Goal: Task Accomplishment & Management: Use online tool/utility

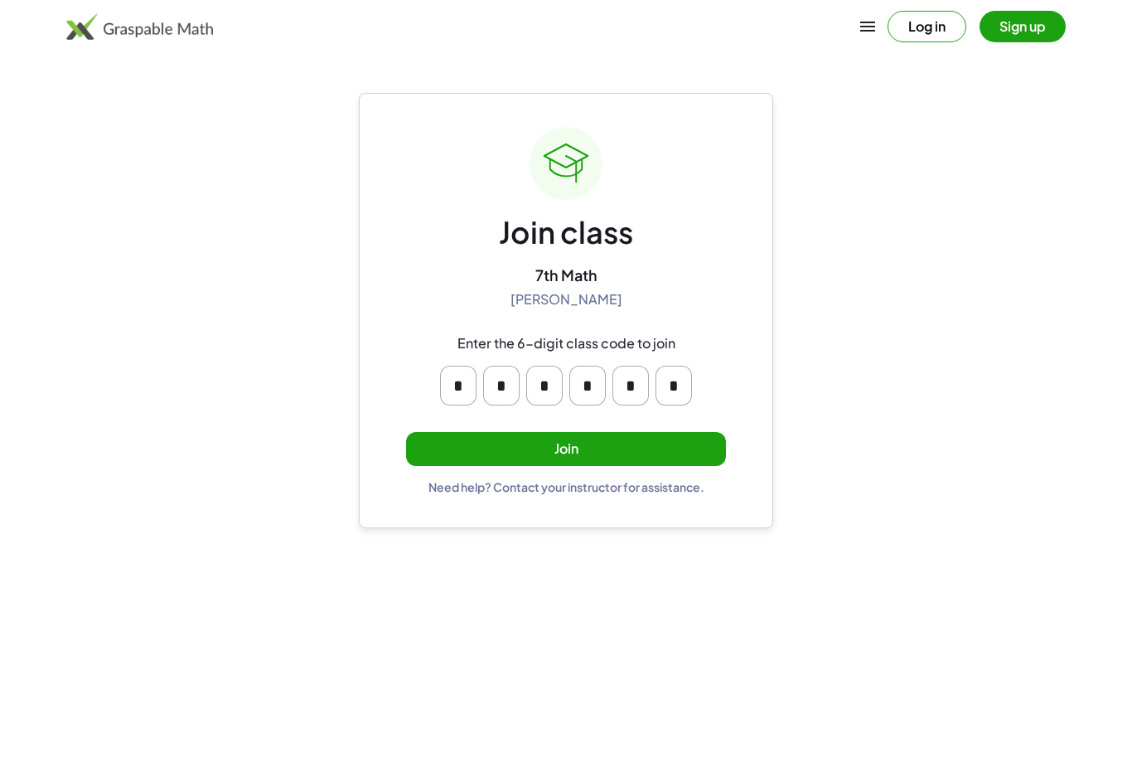
click at [665, 452] on button "Join" at bounding box center [566, 449] width 320 height 34
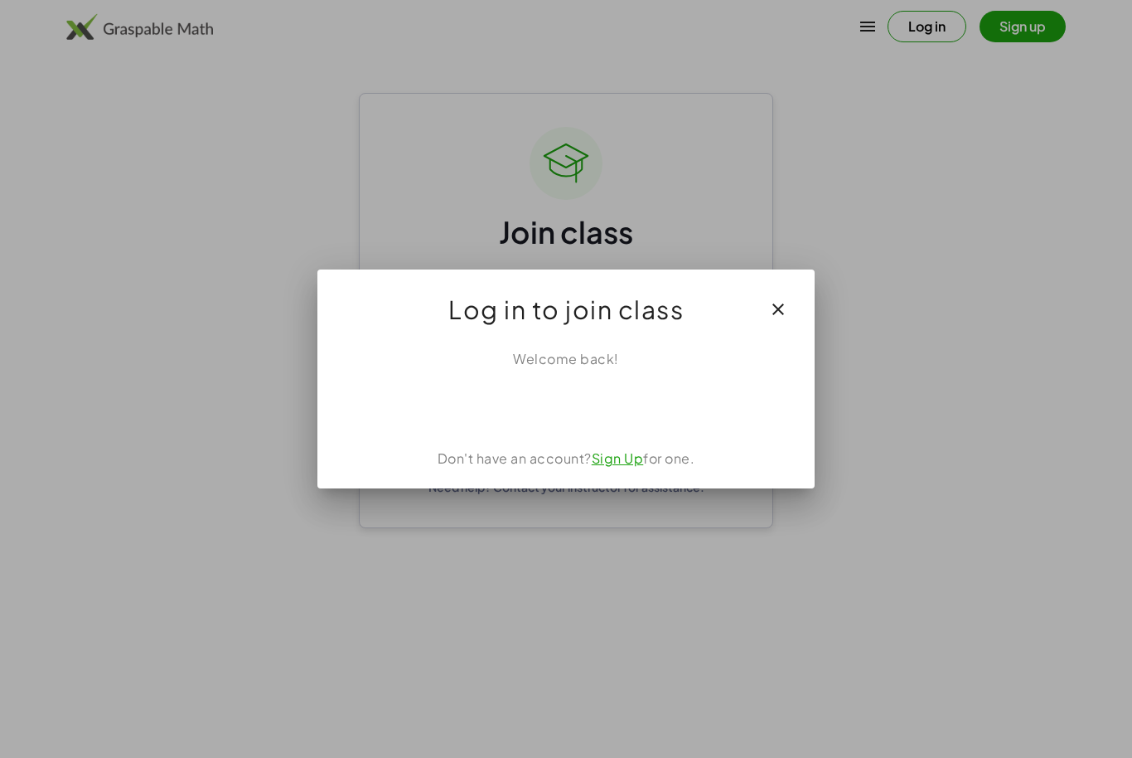
click at [608, 422] on div "Sign in with Google. Opens in new tab" at bounding box center [566, 405] width 153 height 36
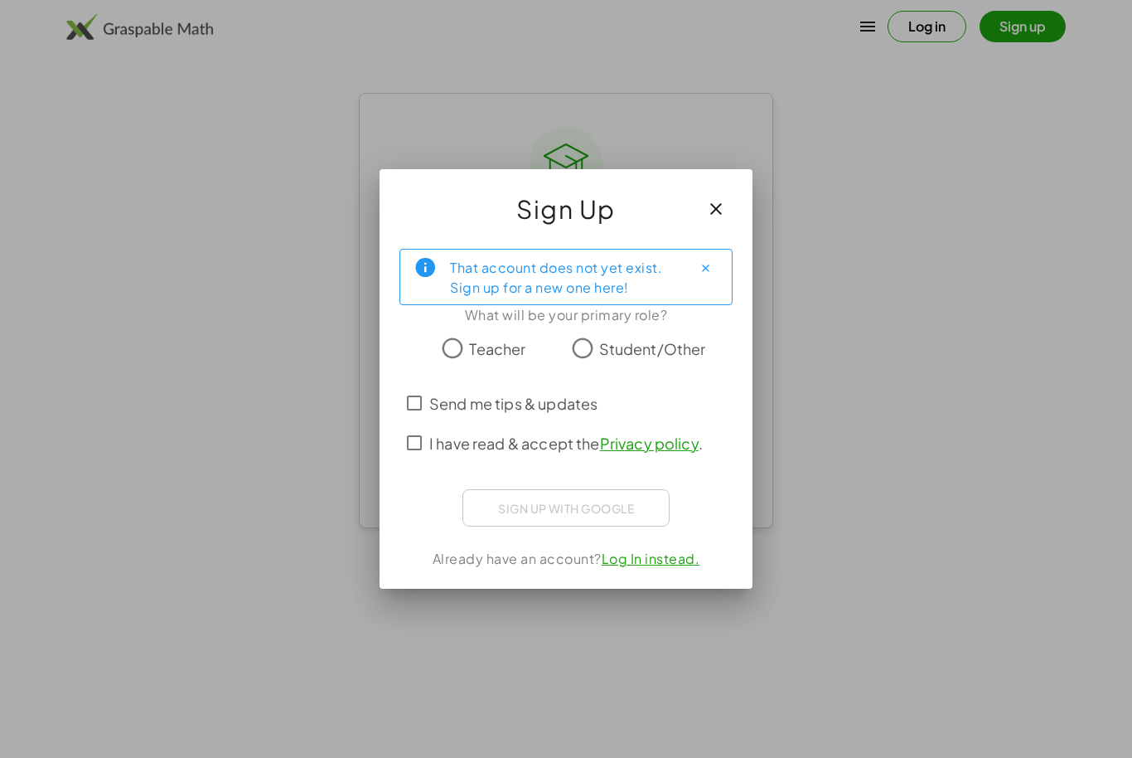
click at [647, 511] on div "Sign up with Google" at bounding box center [566, 507] width 207 height 37
click at [640, 513] on div "Sign up with Google" at bounding box center [566, 507] width 207 height 37
click at [537, 511] on div "Sign in with Google. Opens in new tab" at bounding box center [566, 505] width 176 height 36
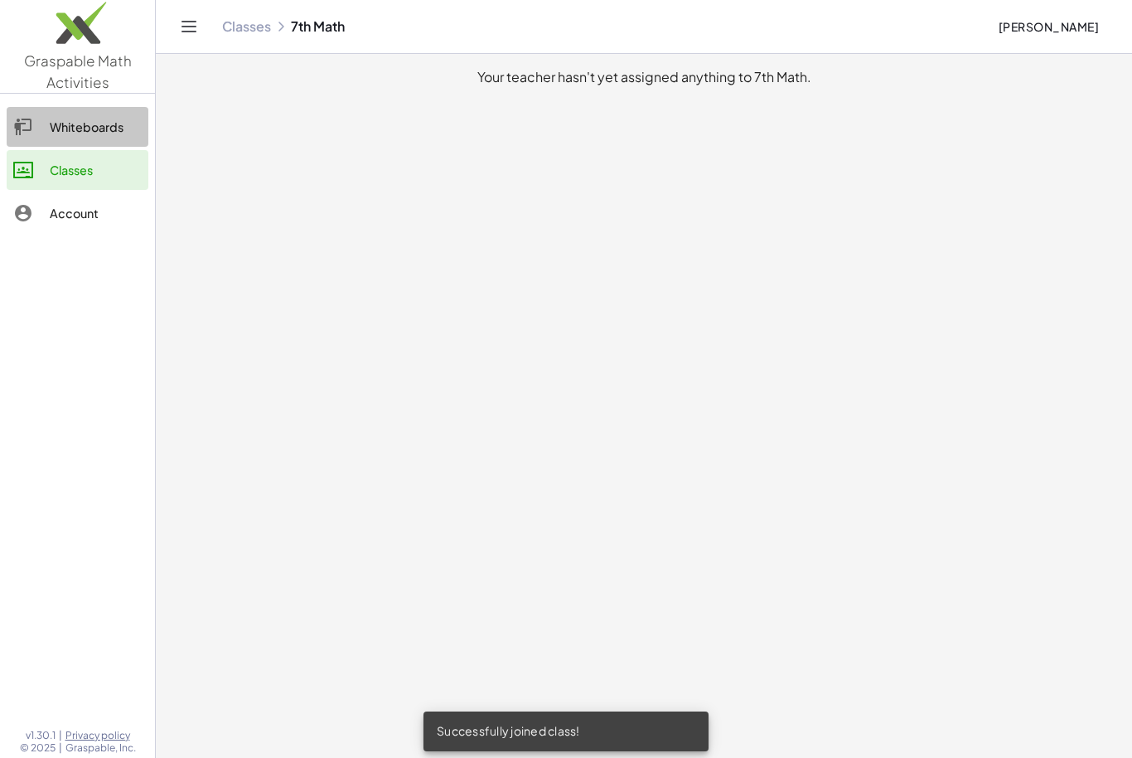
click at [121, 121] on div "Whiteboards" at bounding box center [96, 127] width 92 height 20
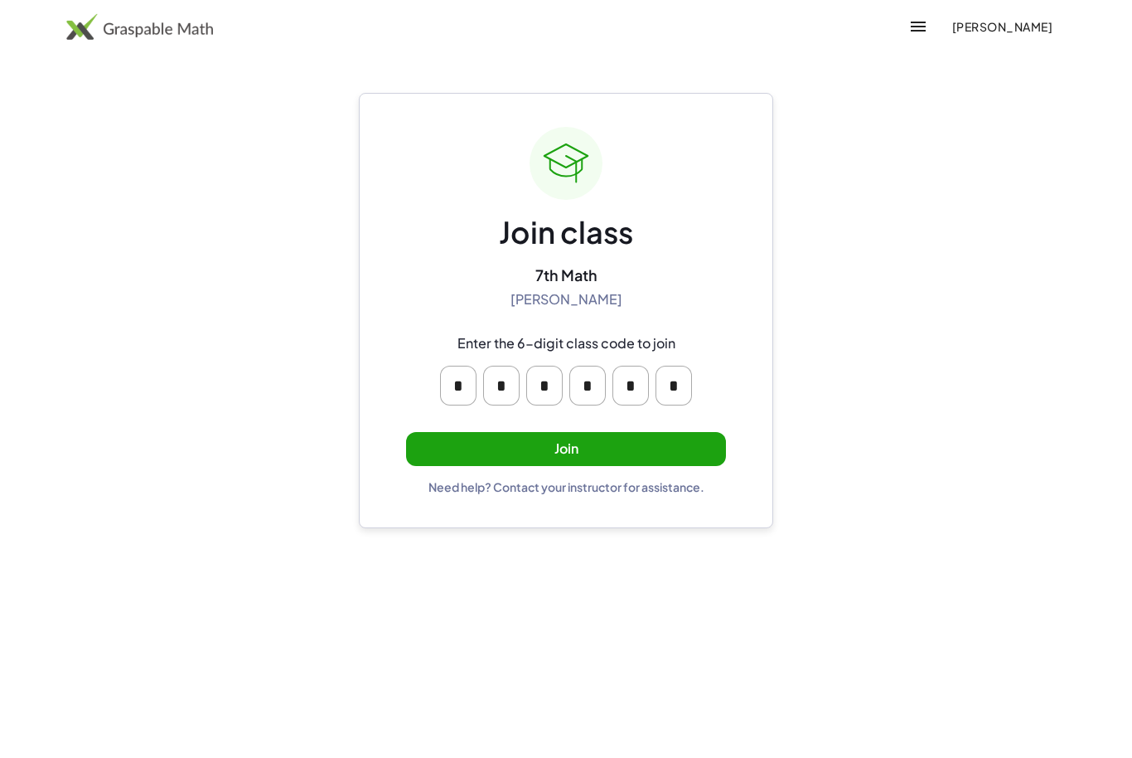
click at [677, 448] on button "Join" at bounding box center [566, 449] width 320 height 34
